Goal: Information Seeking & Learning: Learn about a topic

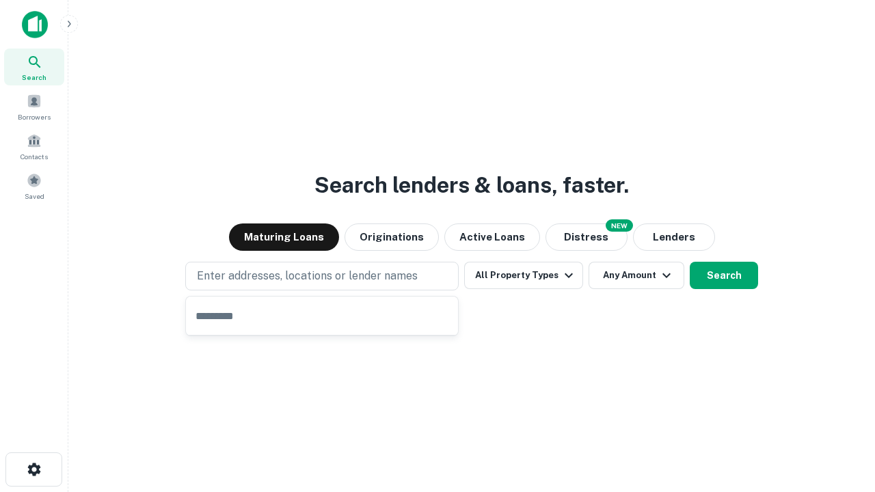
type input "**********"
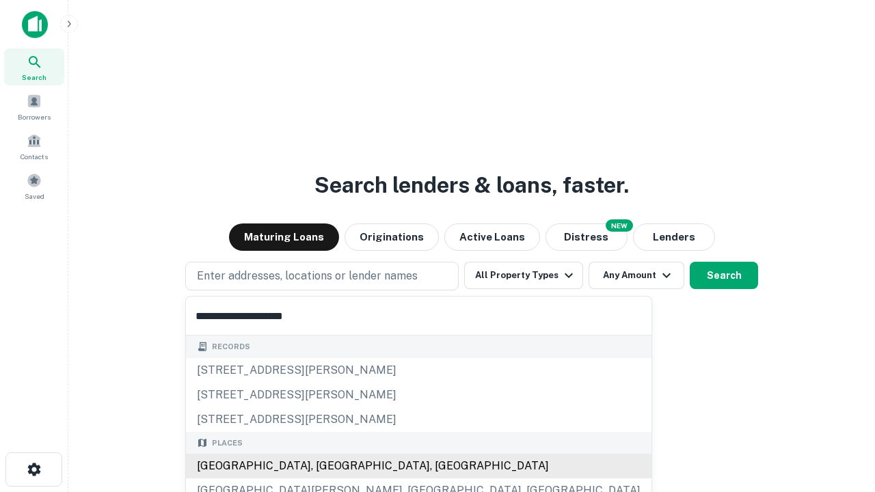
click at [327, 466] on div "[GEOGRAPHIC_DATA], [GEOGRAPHIC_DATA], [GEOGRAPHIC_DATA]" at bounding box center [419, 466] width 466 height 25
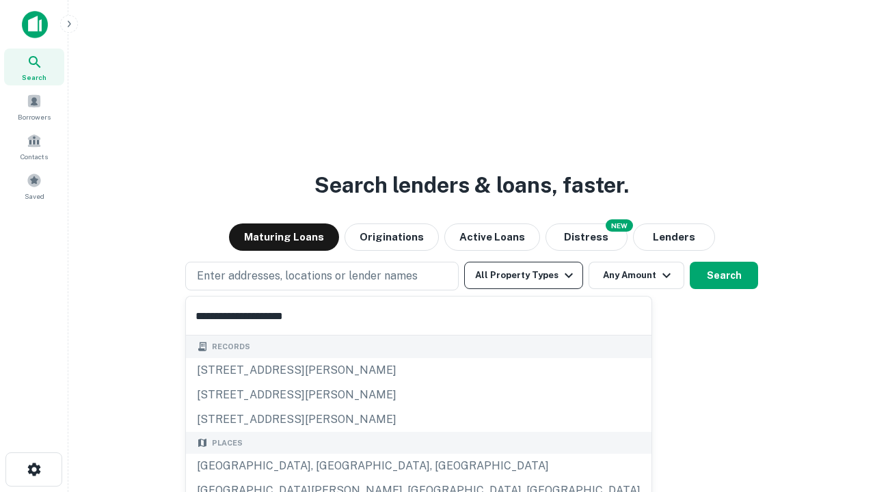
click at [524, 275] on button "All Property Types" at bounding box center [523, 275] width 119 height 27
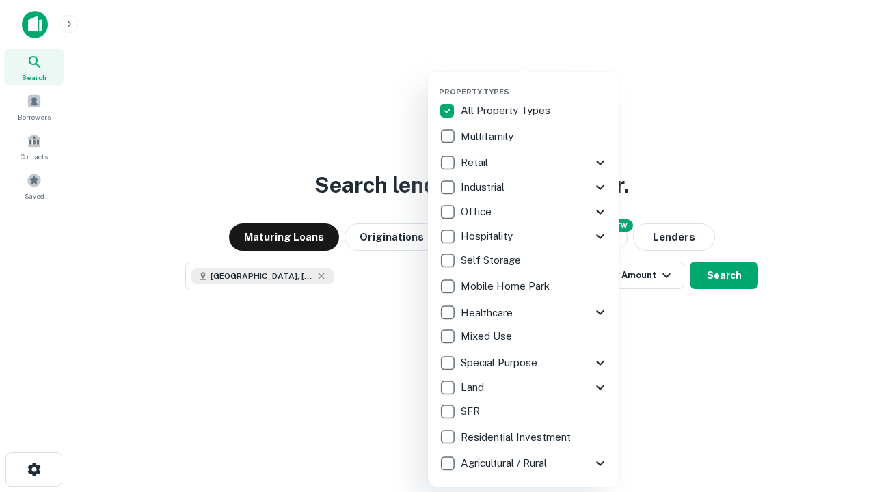
click at [535, 83] on button "button" at bounding box center [534, 83] width 191 height 1
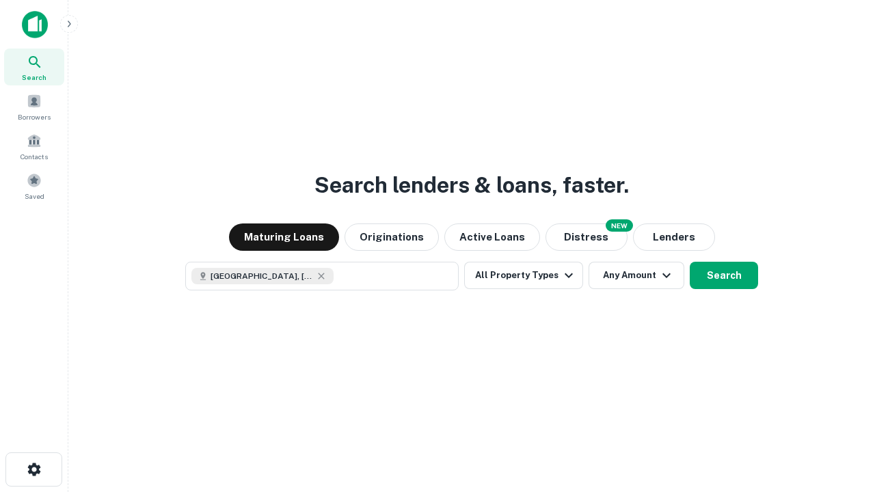
scroll to position [22, 0]
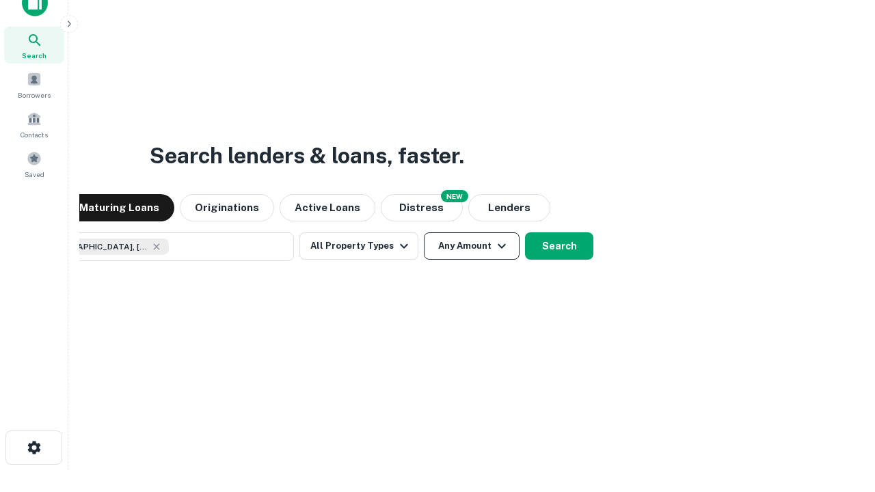
click at [424, 232] on button "Any Amount" at bounding box center [472, 245] width 96 height 27
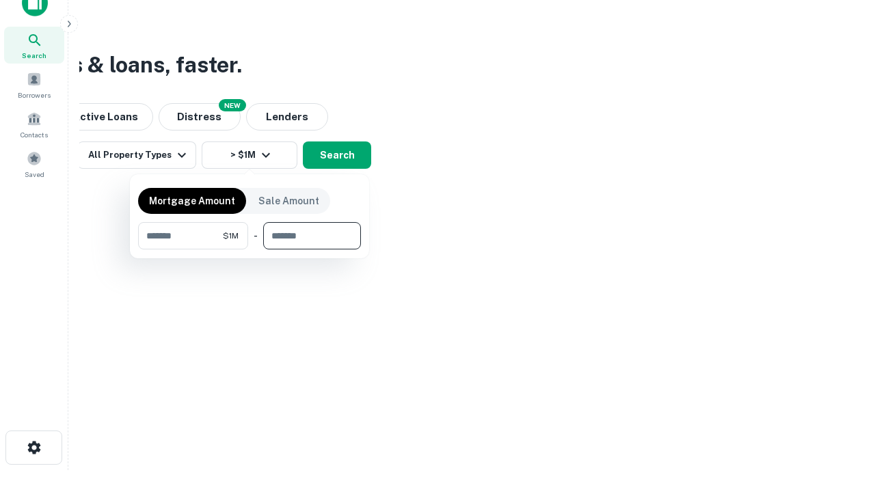
type input "*******"
click at [250, 250] on button "button" at bounding box center [249, 250] width 223 height 1
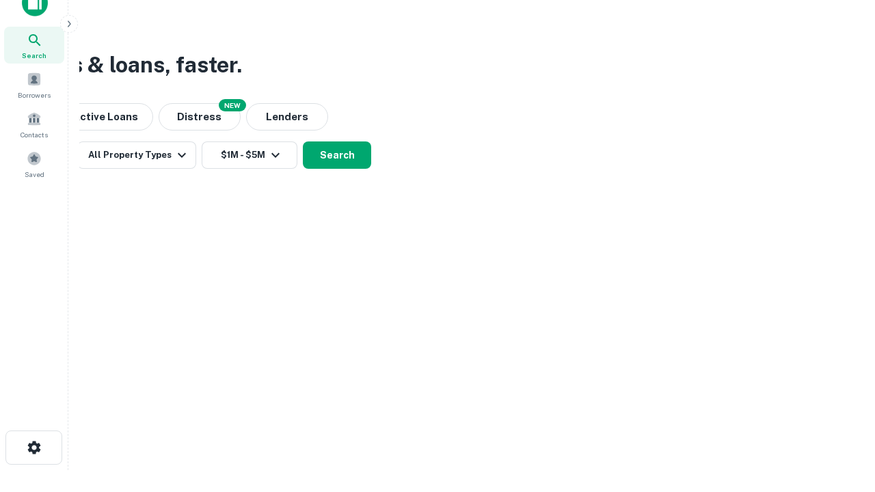
scroll to position [22, 0]
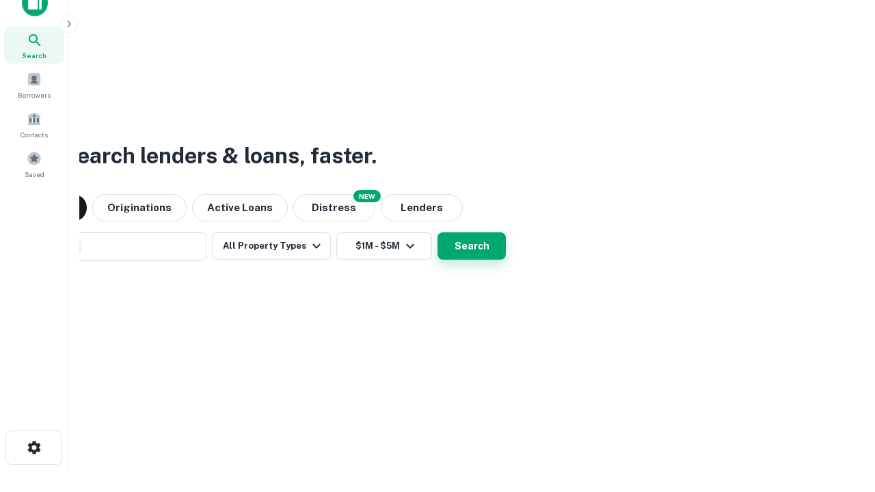
click at [438, 232] on button "Search" at bounding box center [472, 245] width 68 height 27
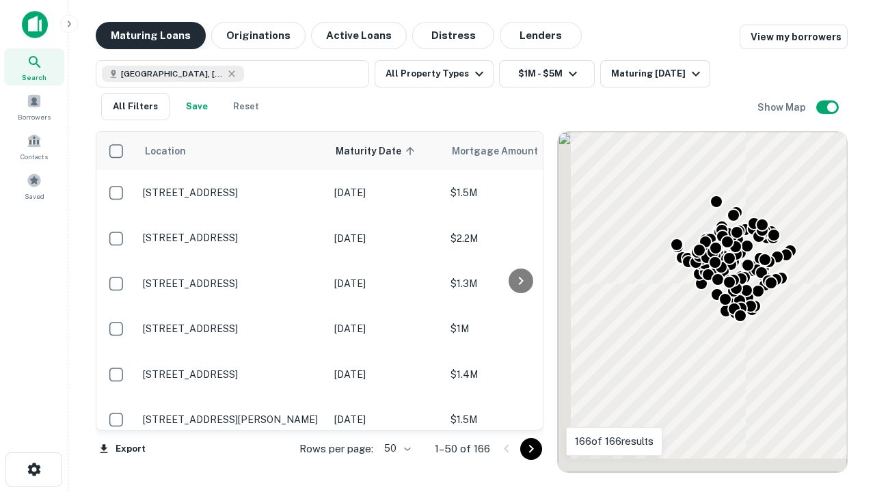
click at [150, 36] on button "Maturing Loans" at bounding box center [151, 35] width 110 height 27
